Goal: Browse casually

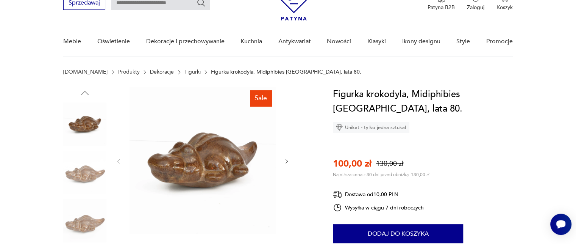
click at [289, 160] on icon "button" at bounding box center [287, 161] width 6 height 6
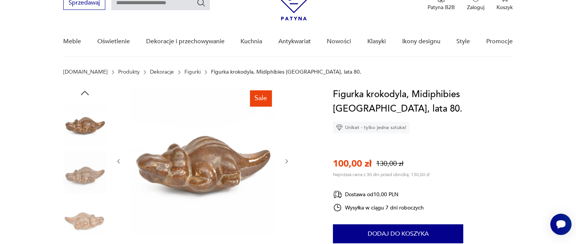
click at [289, 160] on icon "button" at bounding box center [287, 161] width 6 height 6
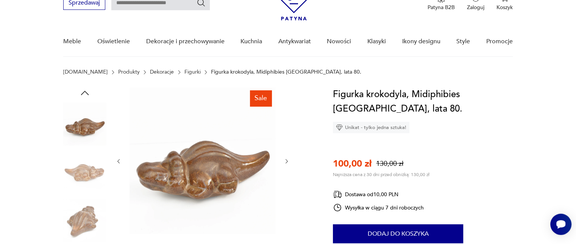
click at [290, 160] on div "Sale" at bounding box center [189, 197] width 252 height 220
click at [285, 158] on icon "button" at bounding box center [287, 161] width 6 height 6
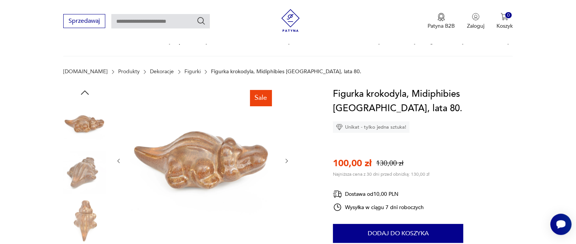
scroll to position [38, 0]
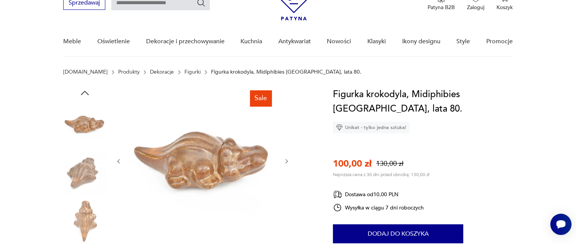
click at [284, 158] on icon "button" at bounding box center [287, 161] width 6 height 6
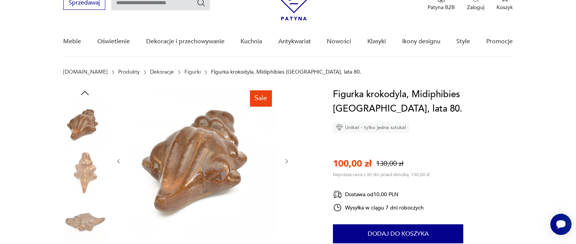
click at [284, 158] on icon "button" at bounding box center [287, 161] width 6 height 6
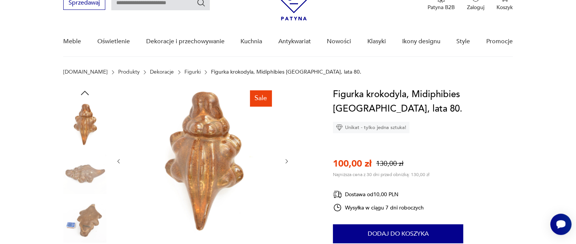
click at [284, 158] on icon "button" at bounding box center [287, 161] width 6 height 6
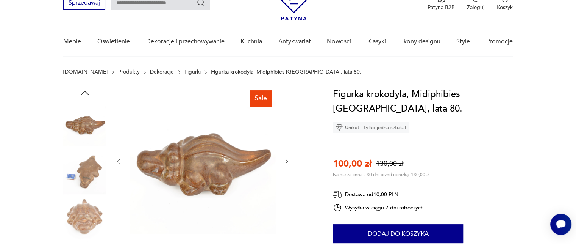
click at [284, 158] on icon "button" at bounding box center [287, 161] width 6 height 6
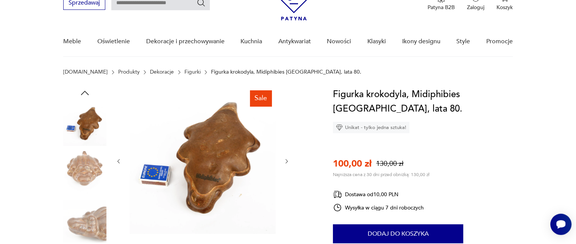
click at [284, 158] on icon "button" at bounding box center [287, 161] width 6 height 6
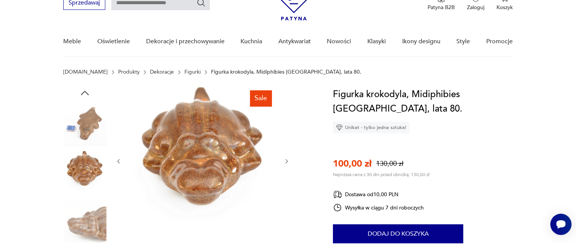
click at [284, 158] on icon "button" at bounding box center [287, 161] width 6 height 6
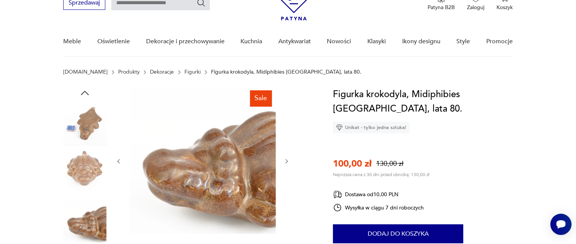
click at [284, 158] on icon "button" at bounding box center [287, 161] width 6 height 6
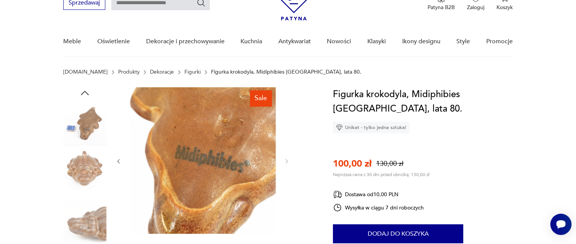
scroll to position [0, 0]
